Goal: Task Accomplishment & Management: Complete application form

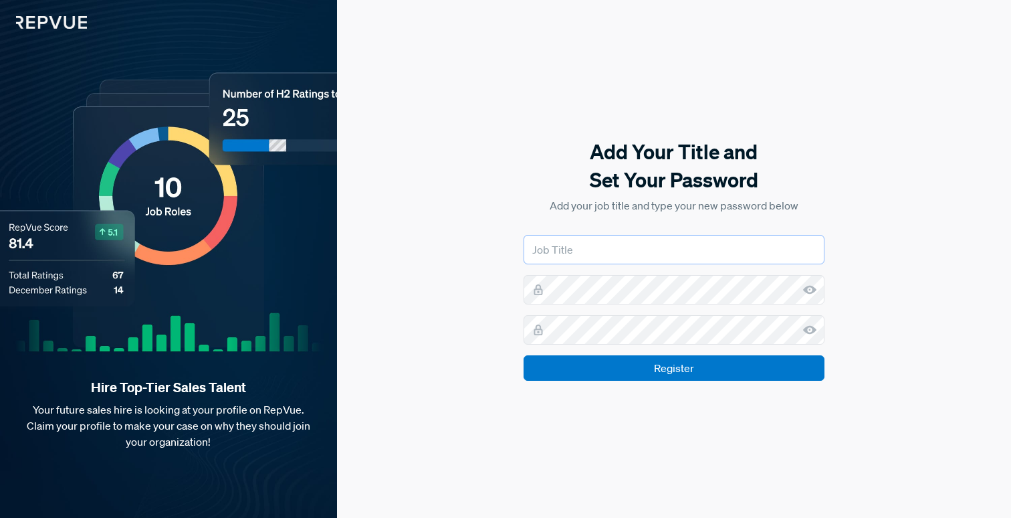
click at [624, 248] on input "text" at bounding box center [674, 249] width 301 height 29
type input "[PERSON_NAME][EMAIL_ADDRESS][PERSON_NAME][DOMAIN_NAME]"
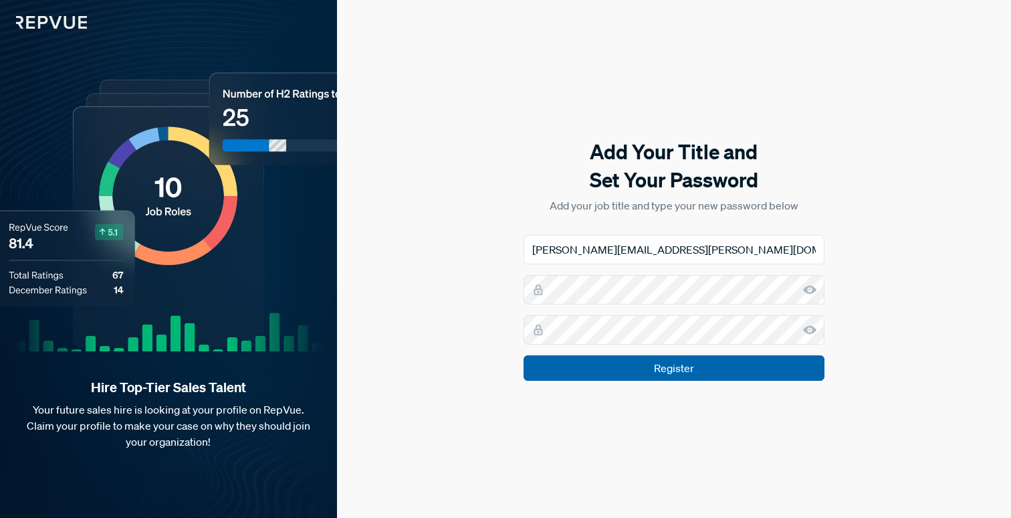
click at [764, 373] on input "Register" at bounding box center [674, 367] width 301 height 25
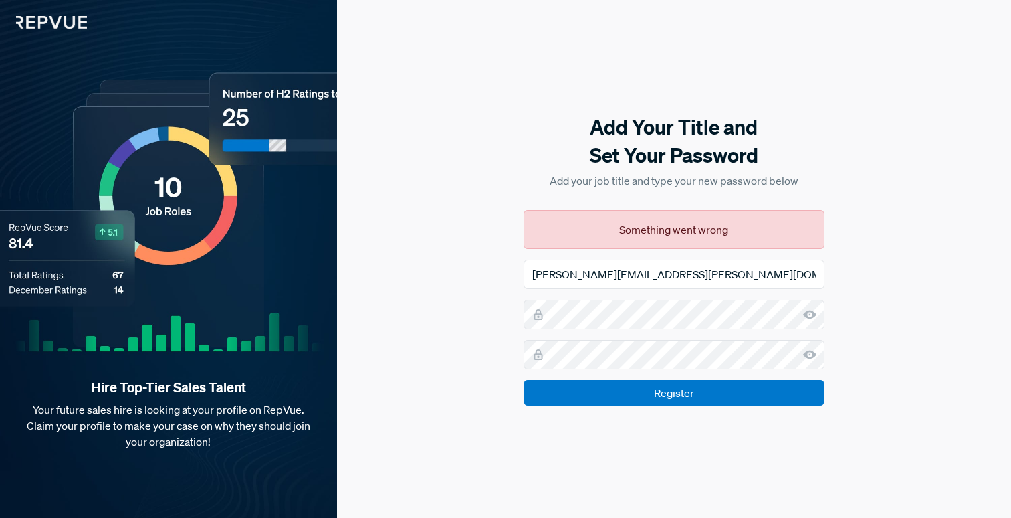
click at [874, 318] on div "Add Your Title and Set Your Password Add your job title and type your new passw…" at bounding box center [674, 259] width 674 height 518
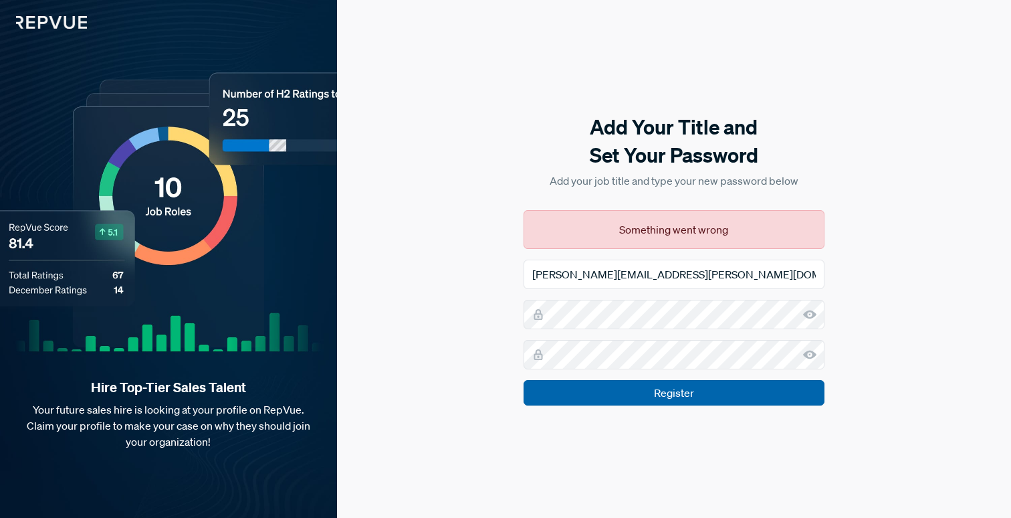
click at [719, 387] on input "Register" at bounding box center [674, 392] width 301 height 25
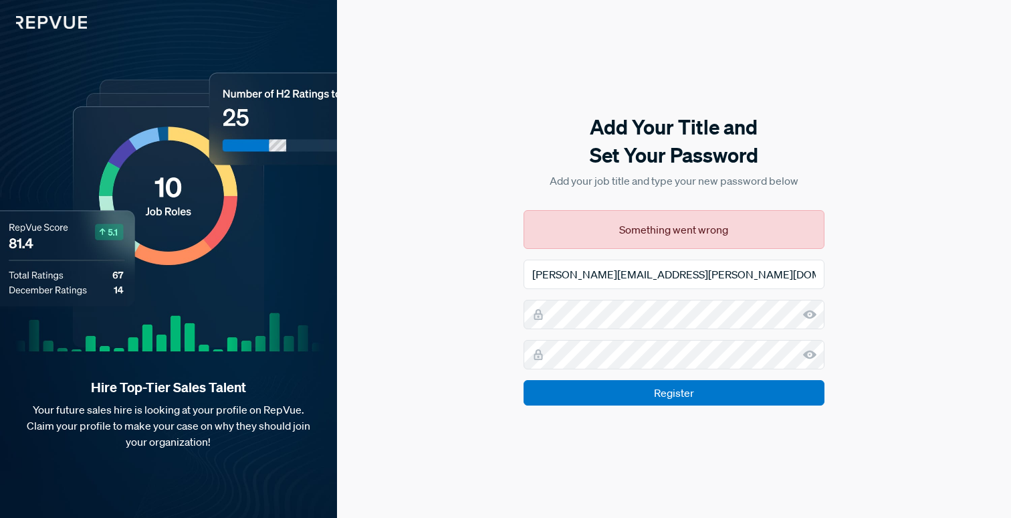
click at [924, 367] on div "Add Your Title and Set Your Password Add your job title and type your new passw…" at bounding box center [674, 259] width 674 height 518
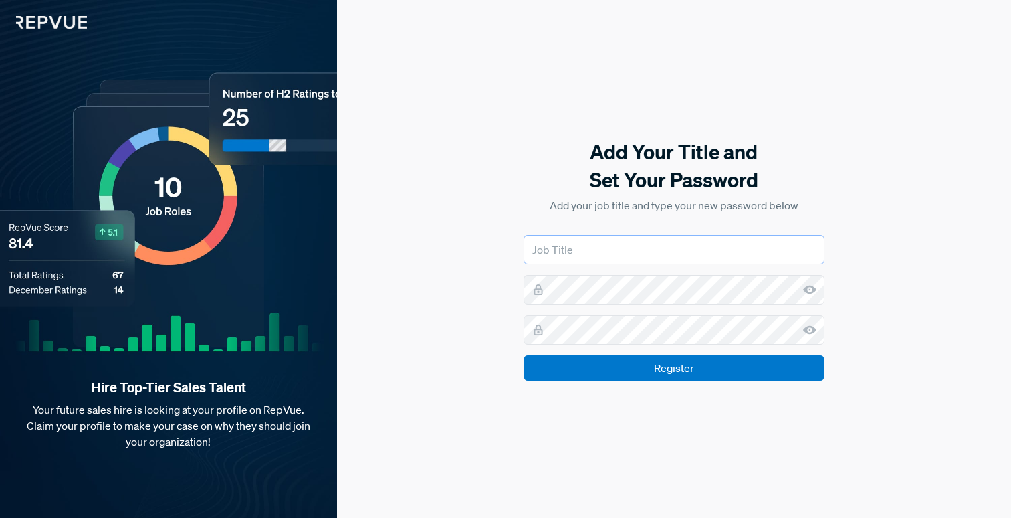
click at [609, 257] on input "text" at bounding box center [674, 249] width 301 height 29
type input "Employer Brand Specialist"
click at [642, 305] on form "Employer Brand Specialist Register" at bounding box center [674, 308] width 301 height 146
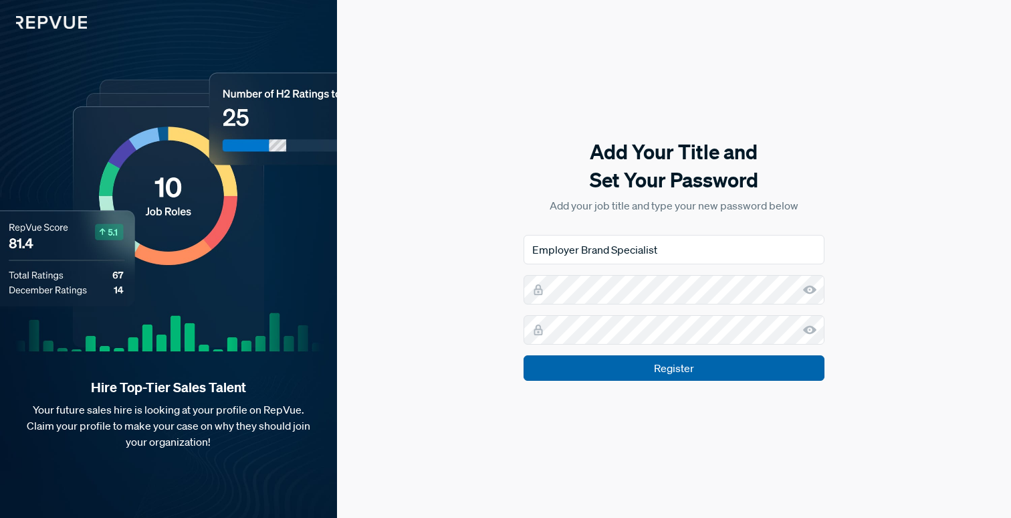
click at [732, 370] on input "Register" at bounding box center [674, 367] width 301 height 25
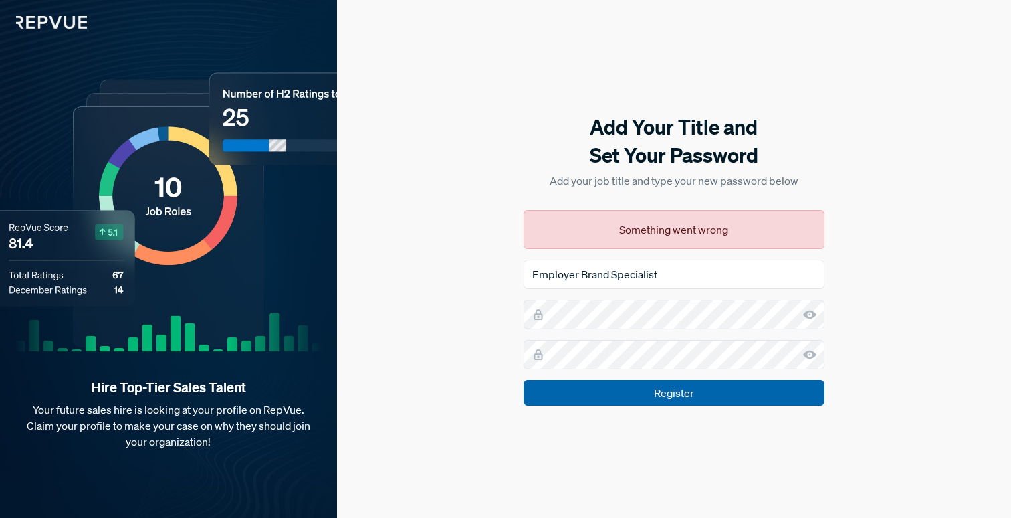
click at [762, 393] on input "Register" at bounding box center [674, 392] width 301 height 25
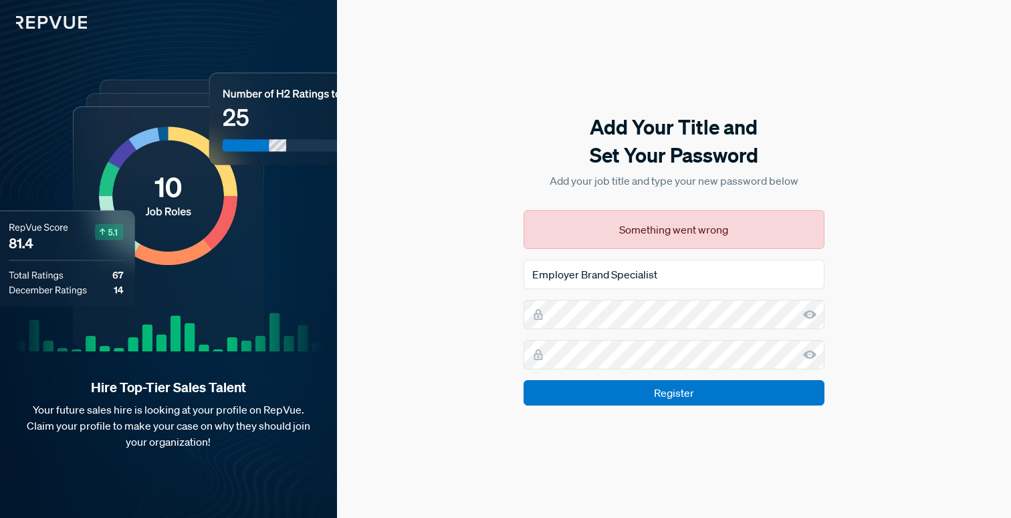
click at [915, 193] on div "Add Your Title and Set Your Password Add your job title and type your new passw…" at bounding box center [674, 259] width 674 height 518
